Goal: Use online tool/utility: Utilize a website feature to perform a specific function

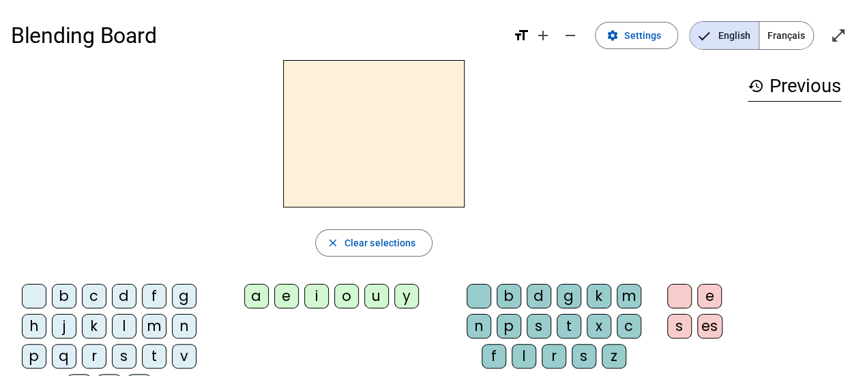
click at [68, 296] on div "b" at bounding box center [64, 296] width 25 height 25
click at [290, 298] on div "e" at bounding box center [286, 296] width 25 height 25
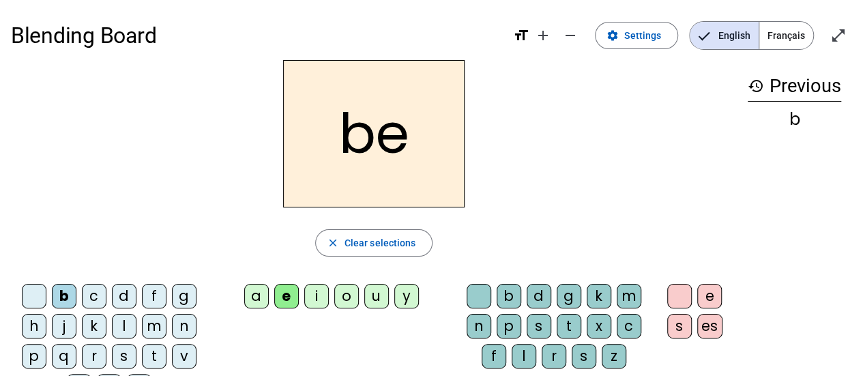
click at [628, 323] on div "c" at bounding box center [629, 326] width 25 height 25
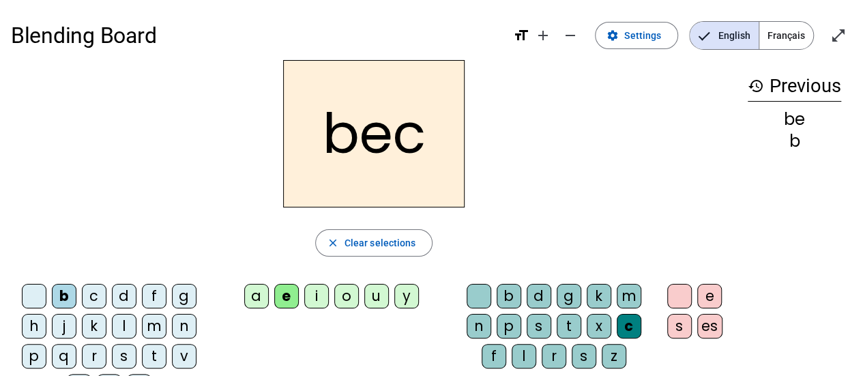
click at [126, 355] on div "s" at bounding box center [124, 356] width 25 height 25
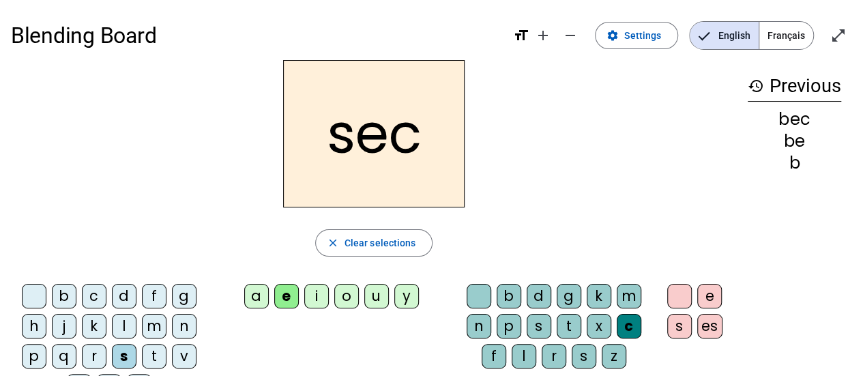
click at [253, 295] on div "a" at bounding box center [256, 296] width 25 height 25
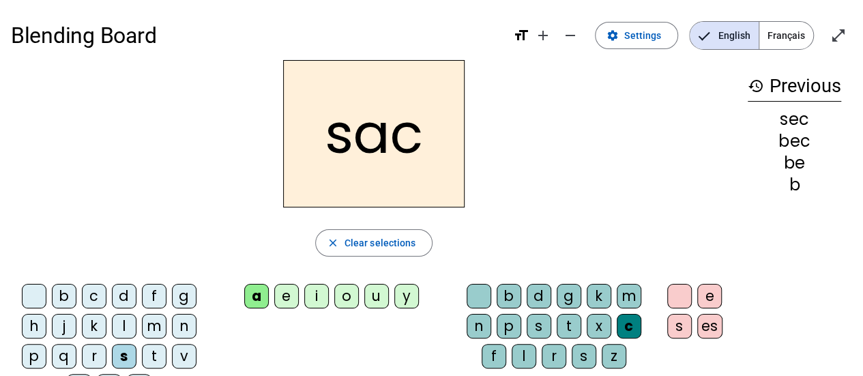
click at [477, 301] on div at bounding box center [479, 296] width 25 height 25
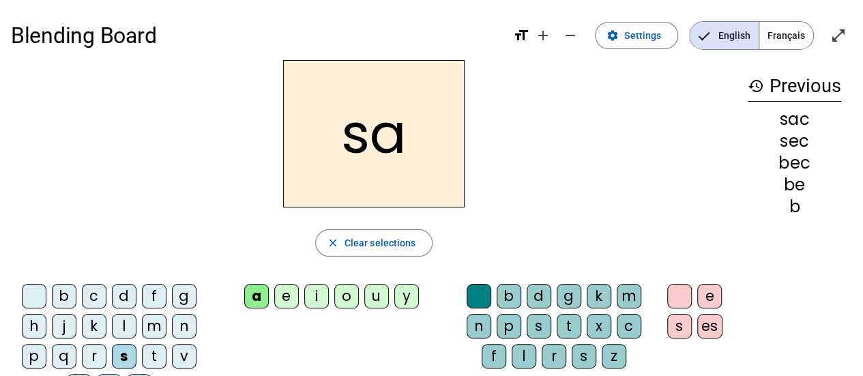
click at [175, 351] on div "v" at bounding box center [184, 356] width 25 height 25
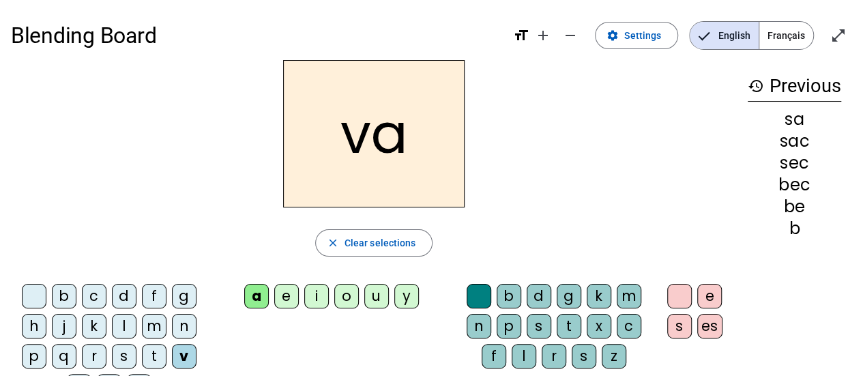
click at [529, 354] on div "l" at bounding box center [524, 356] width 25 height 25
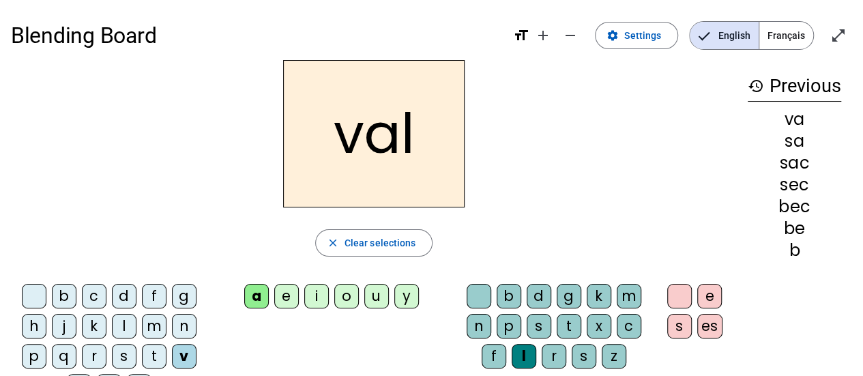
click at [143, 323] on div "m" at bounding box center [154, 326] width 25 height 25
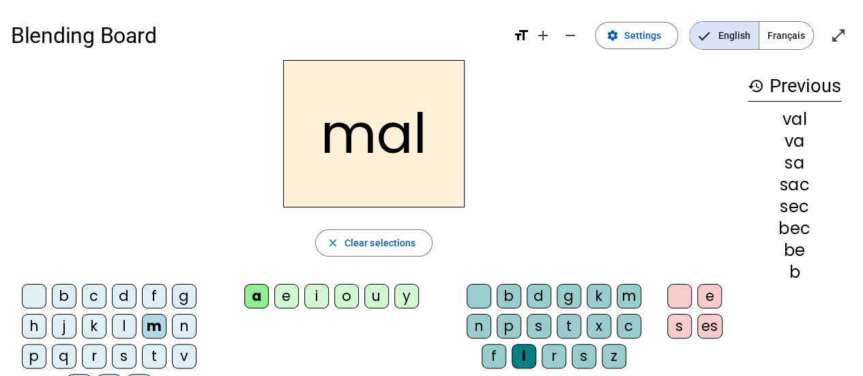
click at [318, 297] on div "i" at bounding box center [316, 296] width 25 height 25
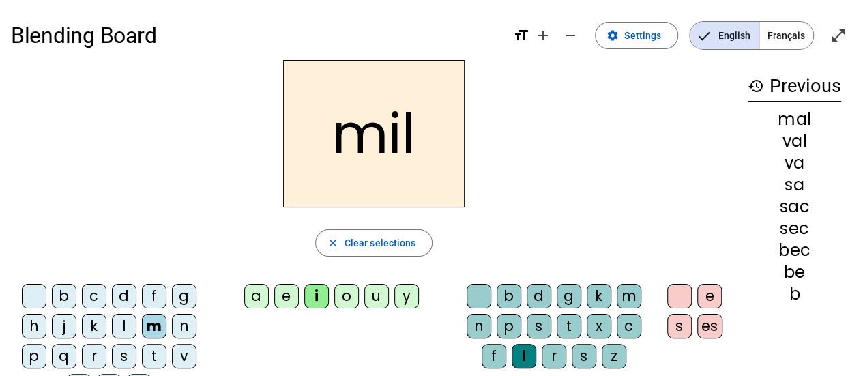
click at [122, 356] on div "s" at bounding box center [124, 356] width 25 height 25
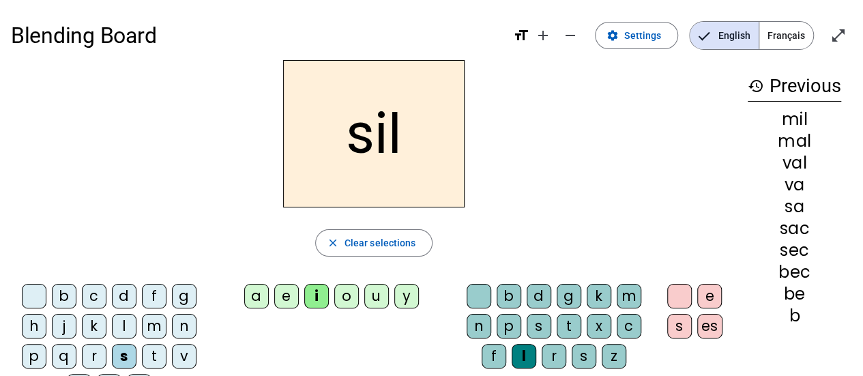
click at [255, 291] on div "a" at bounding box center [256, 296] width 25 height 25
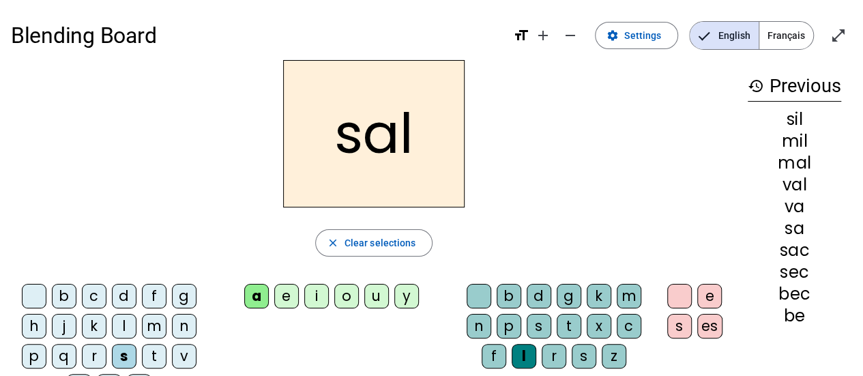
click at [347, 291] on div "o" at bounding box center [346, 296] width 25 height 25
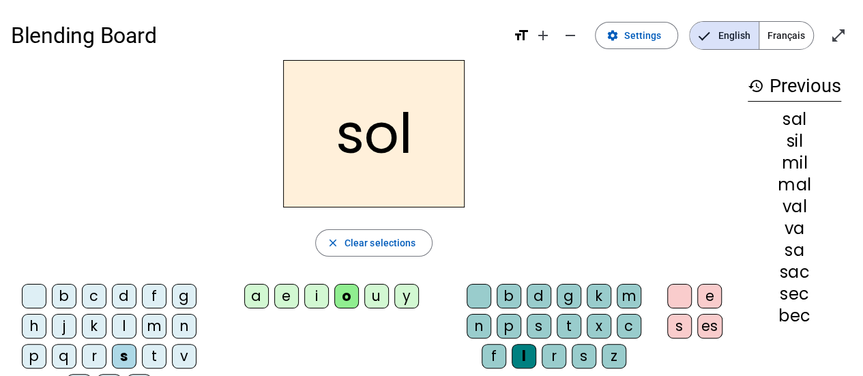
click at [288, 294] on div "e" at bounding box center [286, 296] width 25 height 25
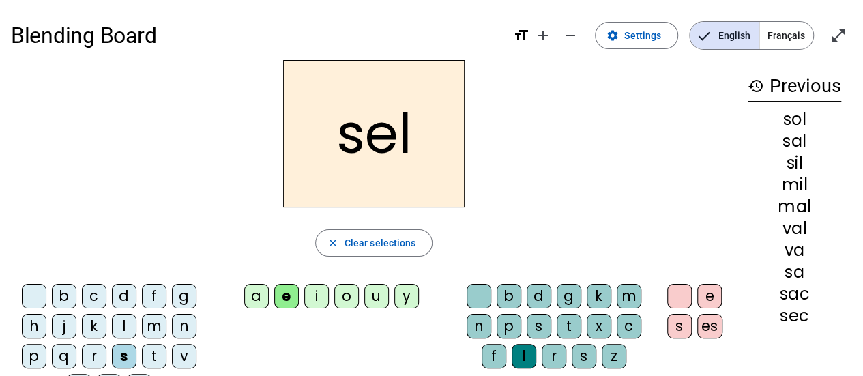
click at [185, 297] on div "g" at bounding box center [184, 296] width 25 height 25
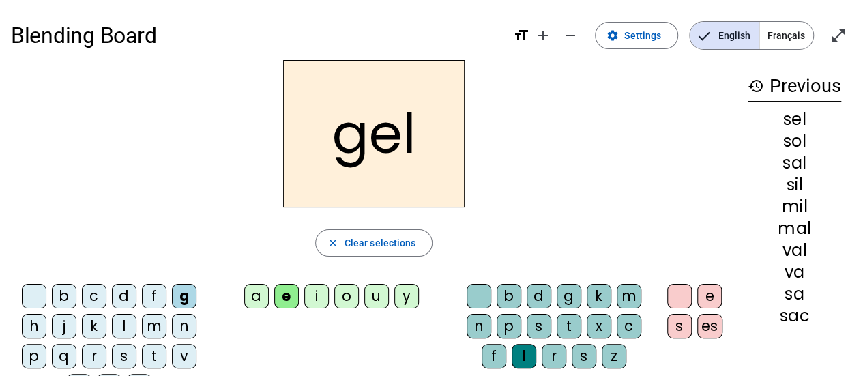
click at [67, 291] on div "b" at bounding box center [64, 296] width 25 height 25
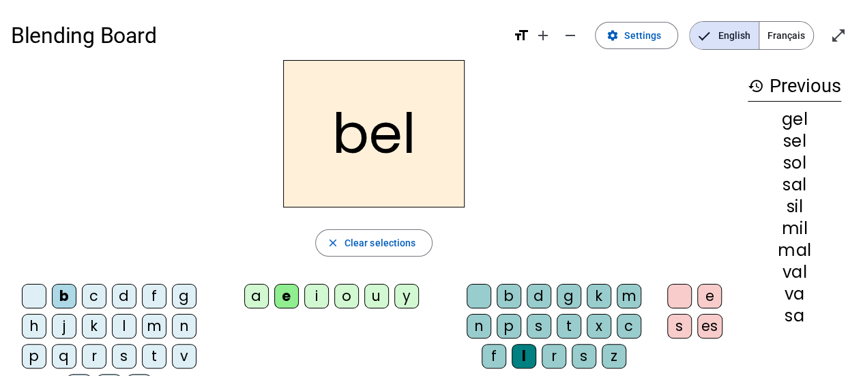
click at [147, 351] on div "t" at bounding box center [154, 356] width 25 height 25
